Goal: Check status: Check status

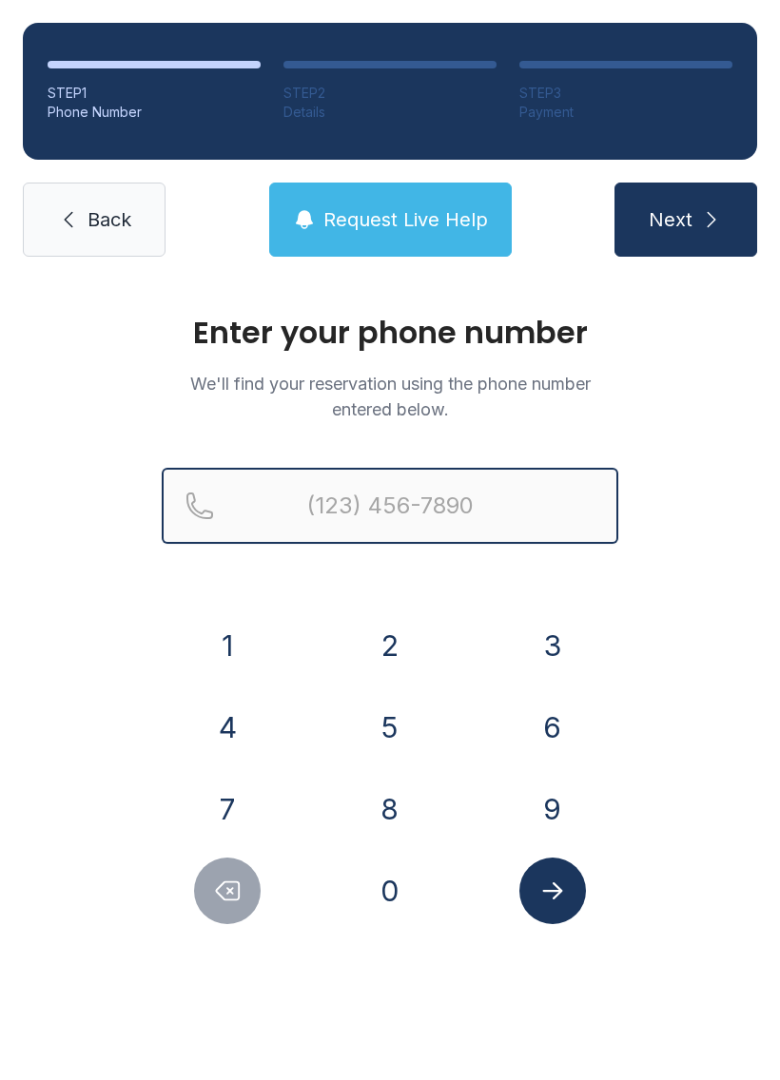
click at [308, 492] on input "Reservation phone number" at bounding box center [390, 506] width 456 height 76
type input "("
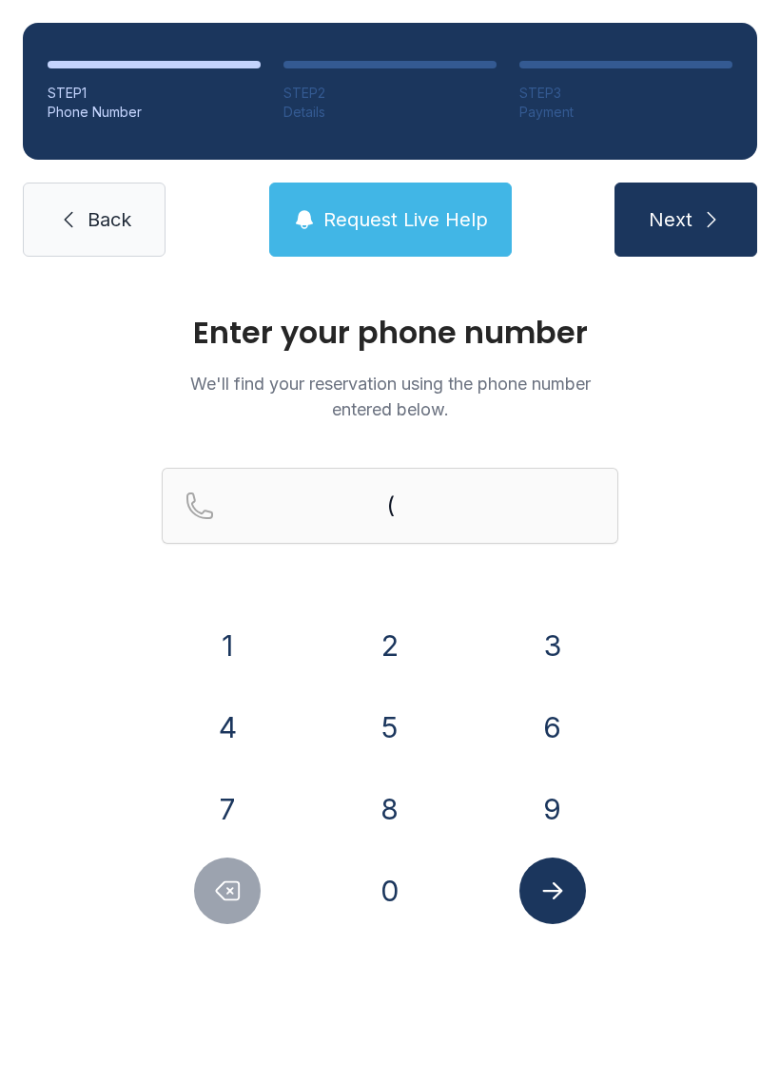
click at [53, 557] on div "Enter your phone number We'll find your reservation using the phone number ente…" at bounding box center [390, 640] width 780 height 721
click at [235, 817] on button "7" at bounding box center [227, 809] width 67 height 67
click at [377, 869] on button "0" at bounding box center [390, 891] width 67 height 67
click at [549, 719] on button "6" at bounding box center [552, 727] width 67 height 67
click at [388, 628] on button "2" at bounding box center [390, 645] width 67 height 67
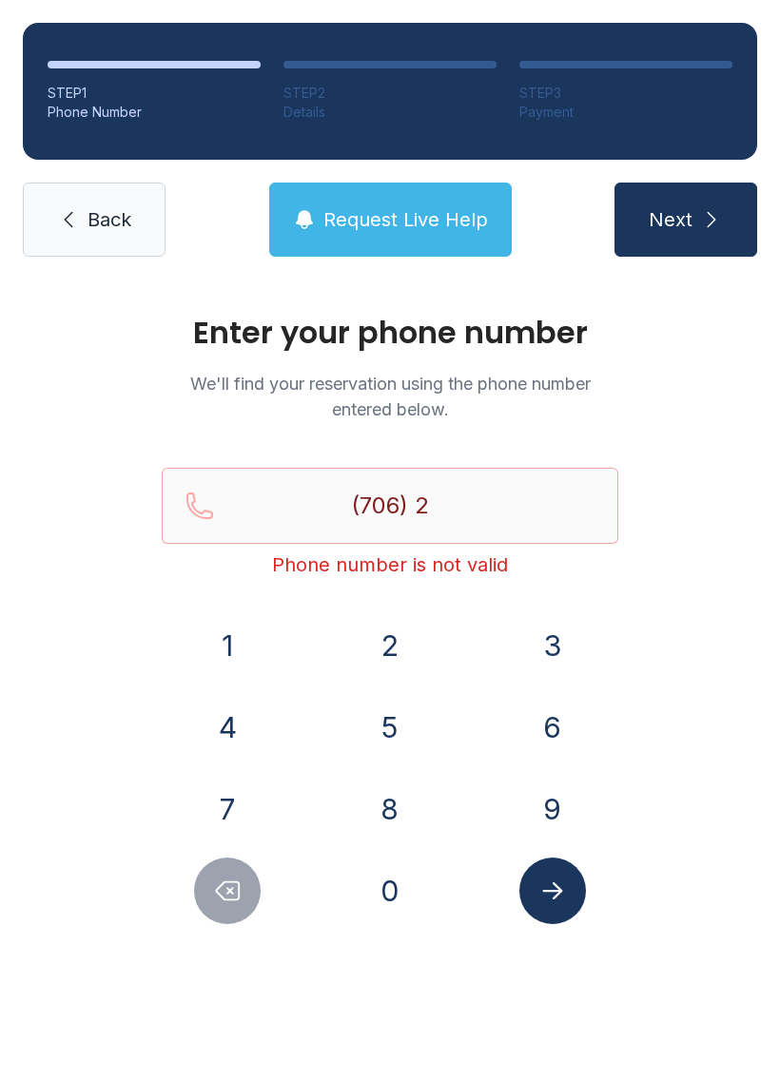
click at [556, 799] on button "9" at bounding box center [552, 809] width 67 height 67
click at [545, 740] on button "6" at bounding box center [552, 727] width 67 height 67
click at [238, 636] on button "1" at bounding box center [227, 645] width 67 height 67
click at [396, 724] on button "5" at bounding box center [390, 727] width 67 height 67
click at [241, 799] on button "7" at bounding box center [227, 809] width 67 height 67
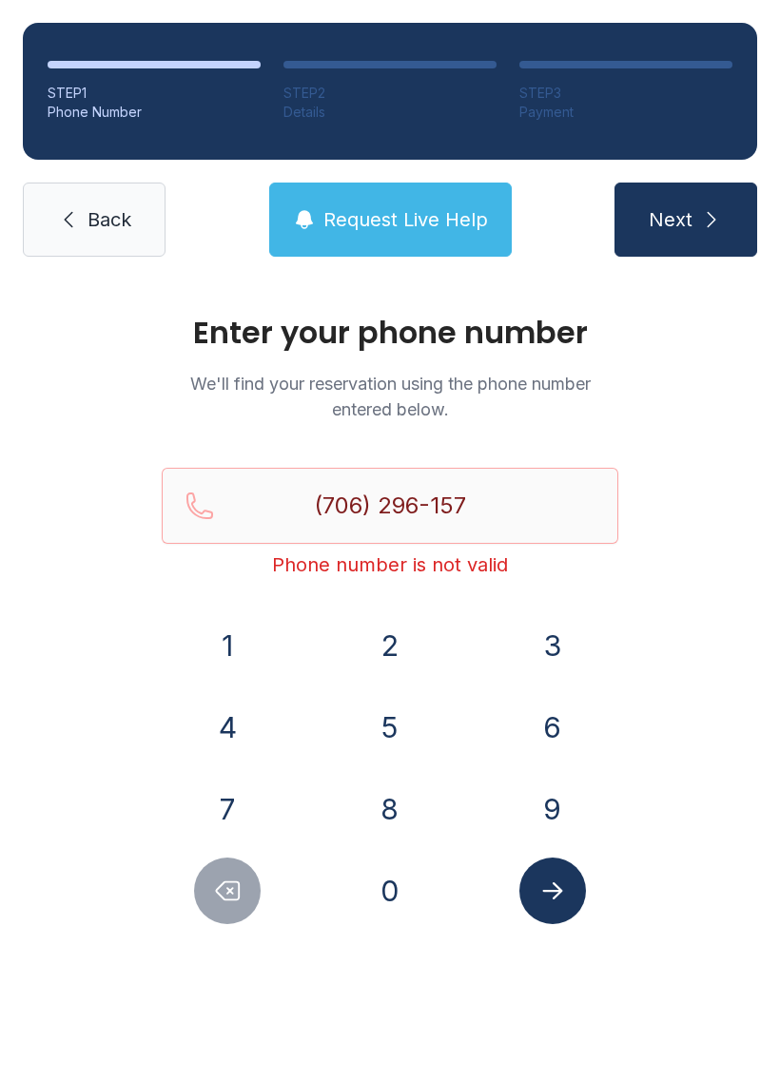
click at [397, 796] on button "8" at bounding box center [390, 809] width 67 height 67
type input "[PHONE_NUMBER]"
click at [555, 894] on icon "Submit lookup form" at bounding box center [552, 891] width 29 height 29
